Goal: Entertainment & Leisure: Consume media (video, audio)

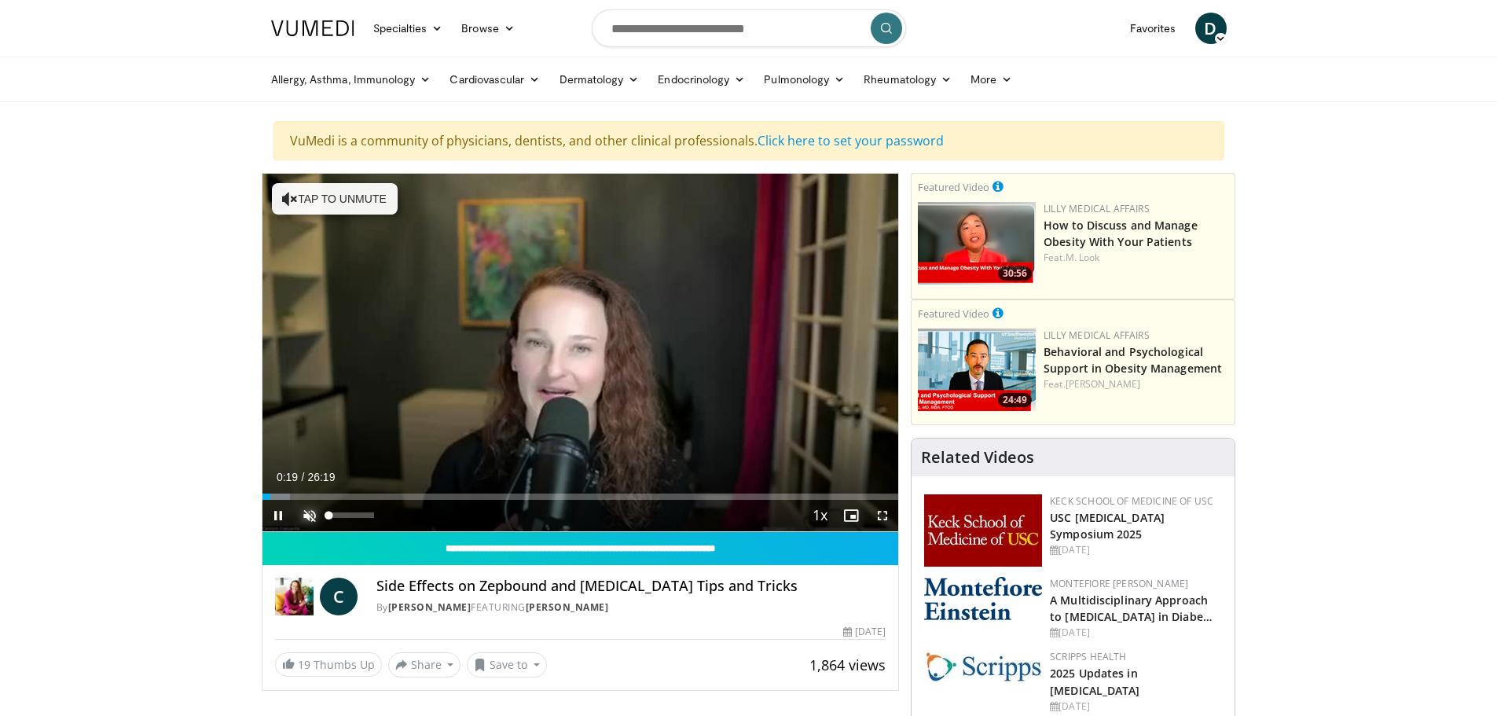
click at [308, 515] on span "Video Player" at bounding box center [309, 515] width 31 height 31
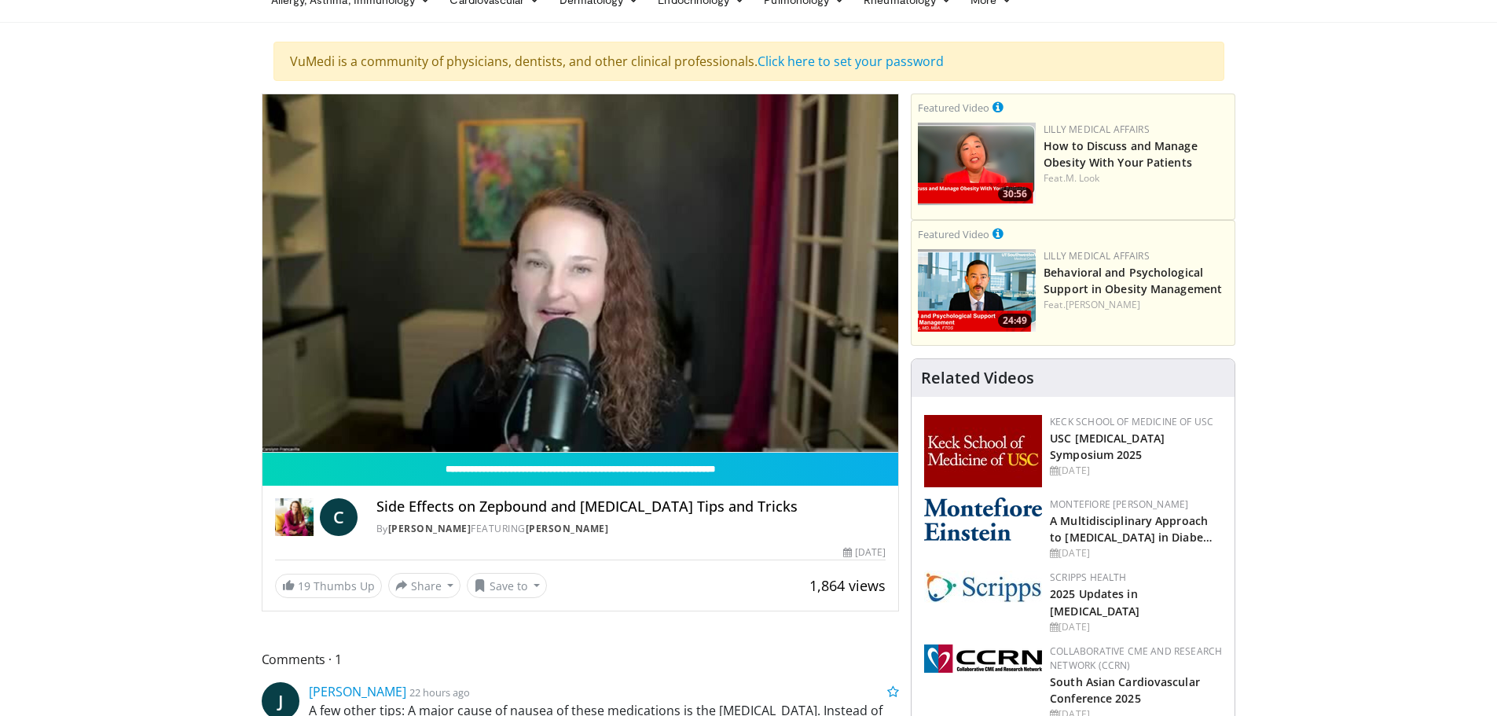
scroll to position [79, 0]
click at [275, 435] on div "10 seconds Tap to unmute" at bounding box center [580, 274] width 637 height 358
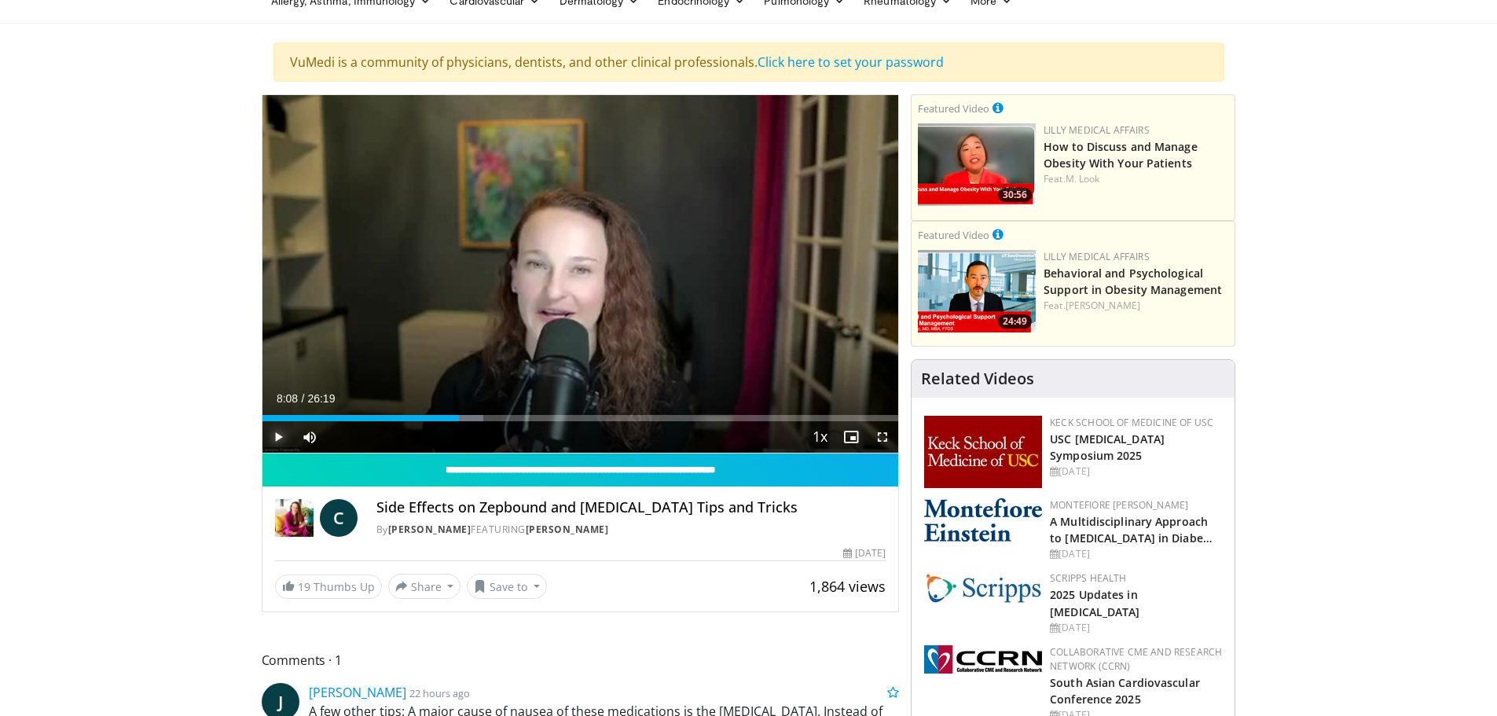
click at [278, 438] on span "Video Player" at bounding box center [277, 436] width 31 height 31
click at [277, 435] on span "Video Player" at bounding box center [277, 436] width 31 height 31
click at [278, 434] on span "Video Player" at bounding box center [277, 436] width 31 height 31
click at [276, 440] on span "Video Player" at bounding box center [277, 436] width 31 height 31
